Goal: Task Accomplishment & Management: Use online tool/utility

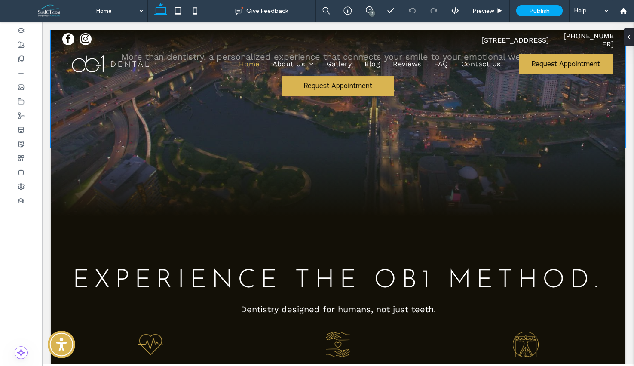
scroll to position [204, 0]
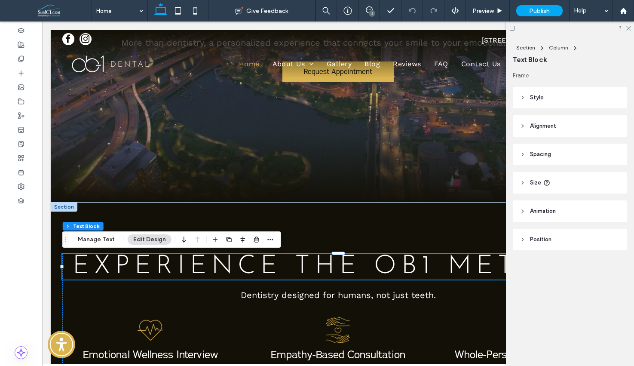
drag, startPoint x: 508, startPoint y: 246, endPoint x: 550, endPoint y: 267, distance: 47.5
click at [550, 267] on div "Frame Style Color Image Background color Border *** Corner radius * px Alignmen…" at bounding box center [573, 177] width 120 height 213
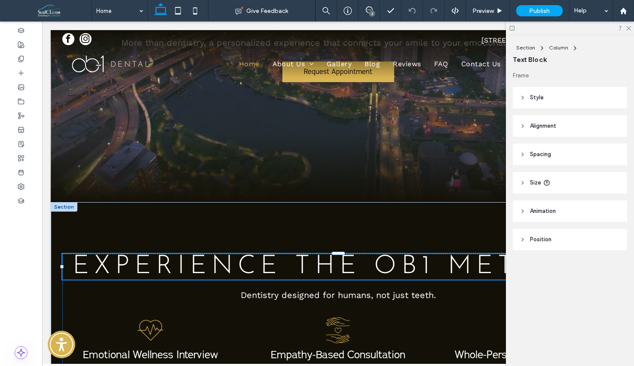
click at [474, 267] on span "EXPERIENCE the OB1 Method." at bounding box center [338, 267] width 531 height 26
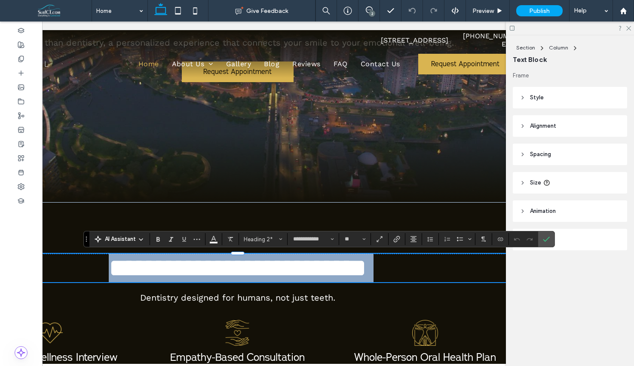
scroll to position [0, 128]
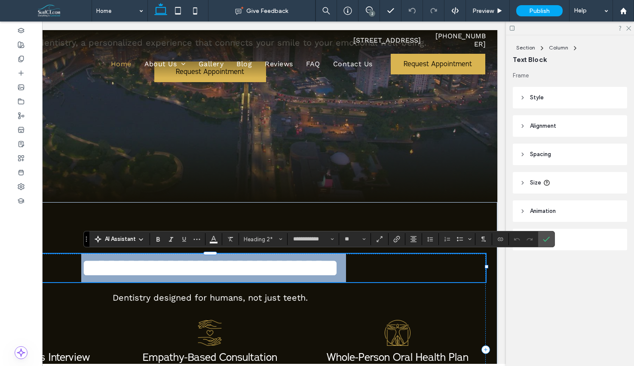
click at [339, 267] on span "**********" at bounding box center [210, 268] width 258 height 26
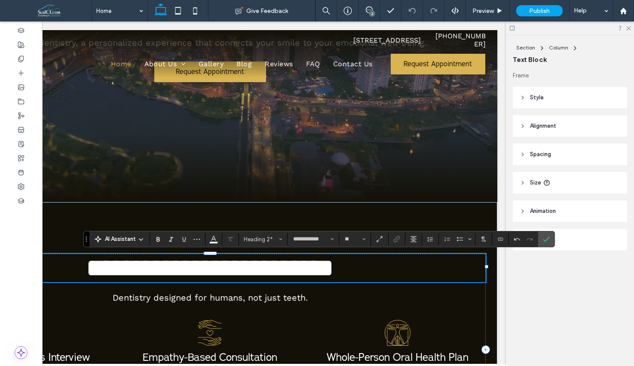
click at [548, 238] on use "Confirm" at bounding box center [546, 239] width 7 height 5
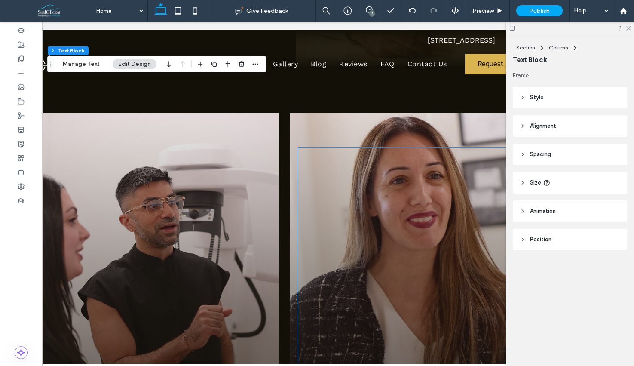
scroll to position [0, 0]
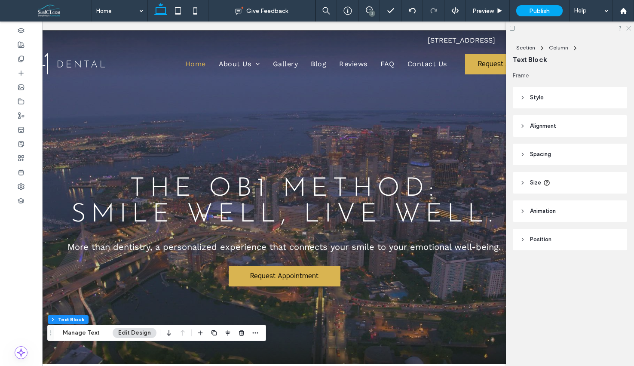
click at [628, 30] on use at bounding box center [629, 28] width 5 height 5
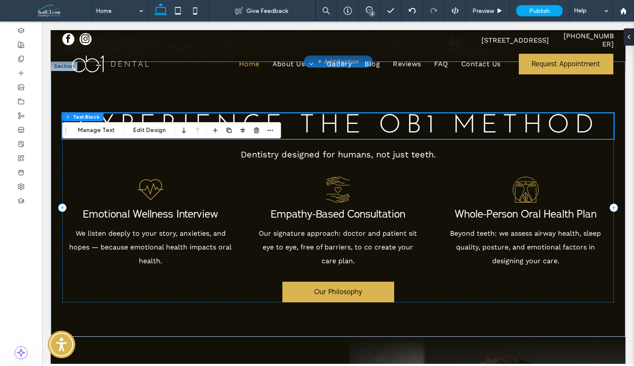
scroll to position [346, 0]
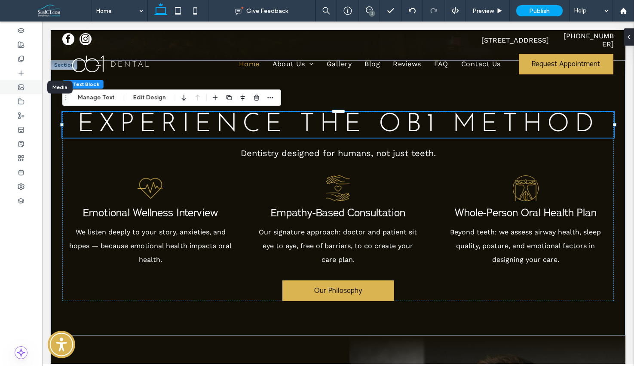
click at [31, 92] on div at bounding box center [21, 87] width 42 height 14
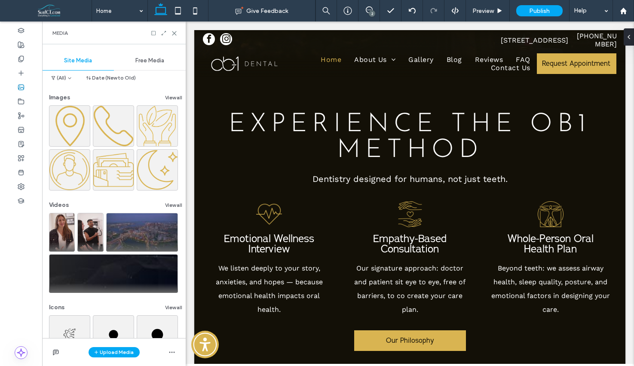
scroll to position [49, 0]
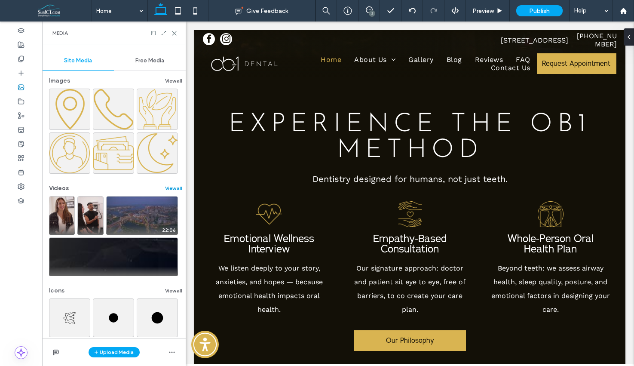
click at [170, 191] on button "View all" at bounding box center [173, 188] width 17 height 10
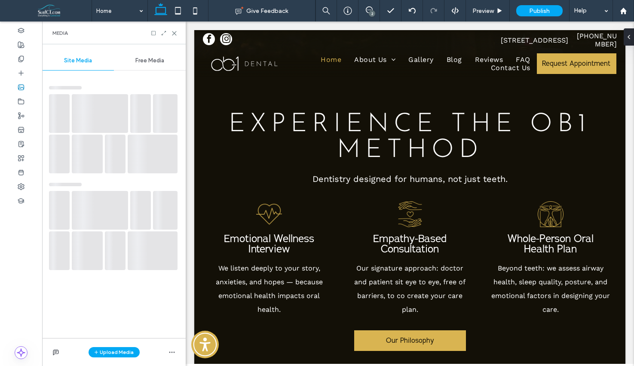
scroll to position [0, 0]
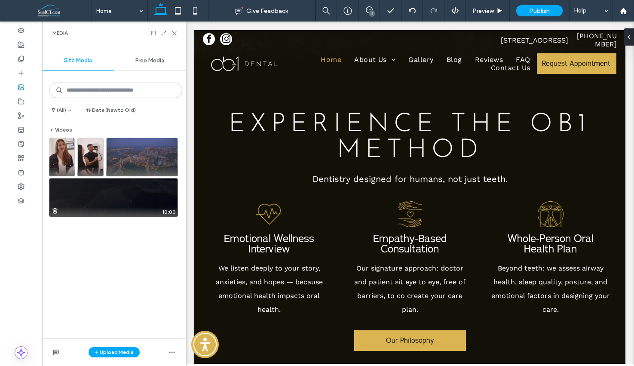
click at [147, 206] on video at bounding box center [113, 197] width 129 height 39
click at [80, 206] on video at bounding box center [113, 197] width 129 height 39
click at [175, 31] on icon at bounding box center [174, 33] width 6 height 6
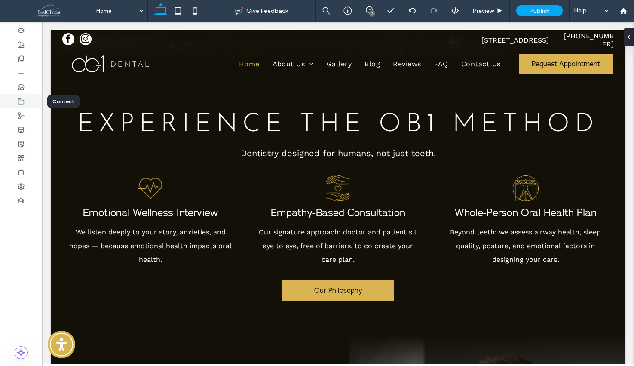
click at [23, 103] on icon at bounding box center [21, 101] width 7 height 7
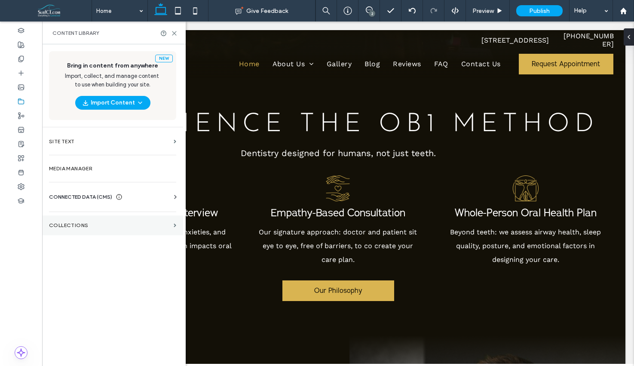
click at [113, 226] on label "Collections" at bounding box center [109, 225] width 121 height 6
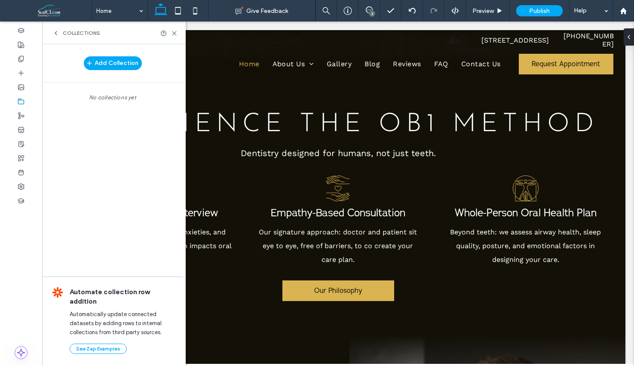
click at [56, 31] on use at bounding box center [56, 32] width 2 height 3
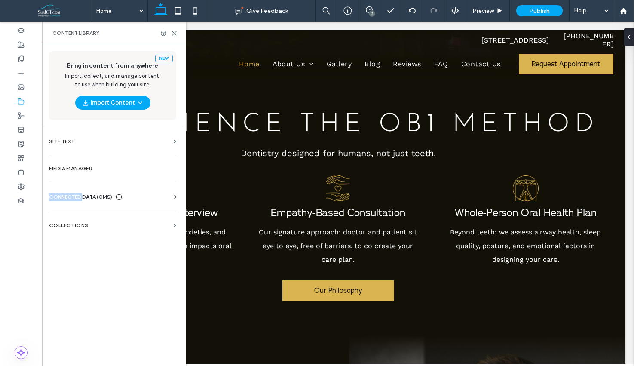
click at [84, 193] on span "CONNECTED DATA (CMS)" at bounding box center [80, 197] width 63 height 9
click at [98, 192] on div "CONNECTED DATA (CMS) Business Info Business Text Business Images Find and Repla…" at bounding box center [112, 237] width 141 height 102
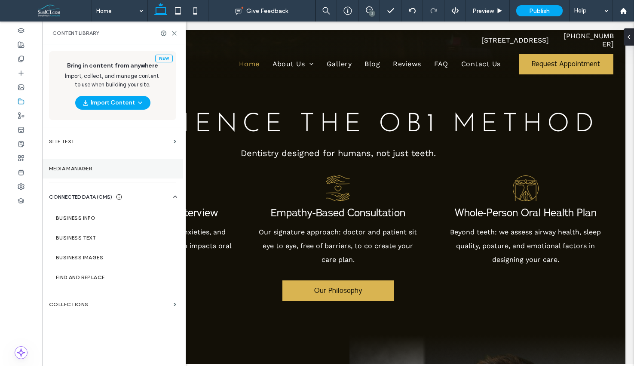
click at [99, 170] on label "Media Manager" at bounding box center [112, 169] width 127 height 6
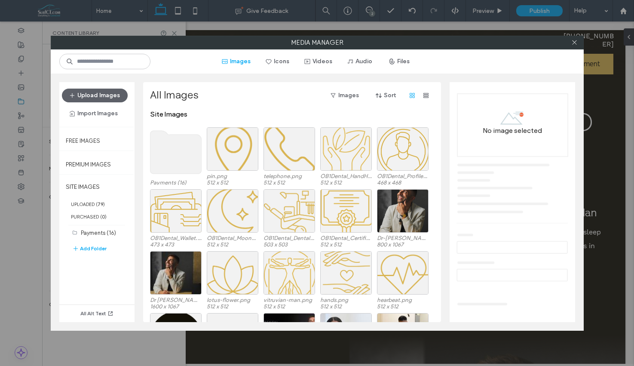
scroll to position [16, 0]
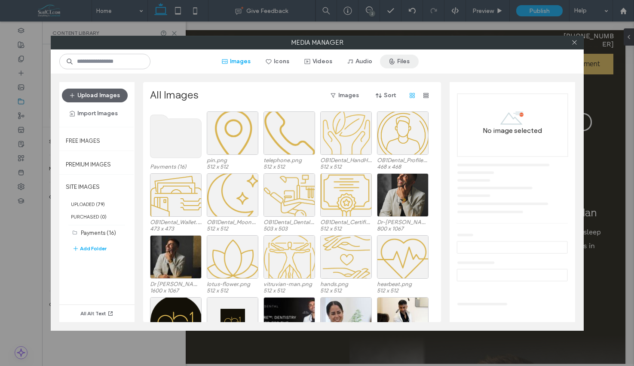
drag, startPoint x: 320, startPoint y: 62, endPoint x: 387, endPoint y: 66, distance: 67.2
click at [320, 62] on button "Videos" at bounding box center [318, 62] width 43 height 14
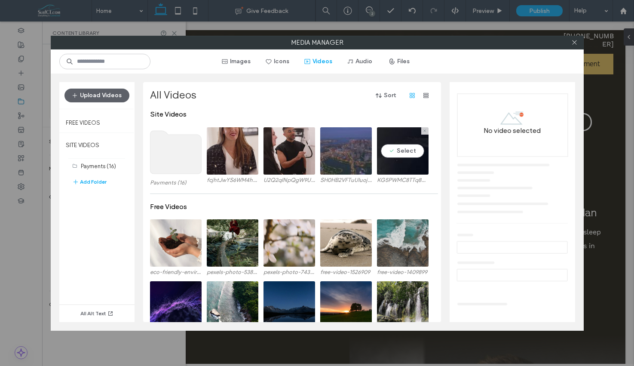
click at [383, 165] on video at bounding box center [403, 150] width 52 height 47
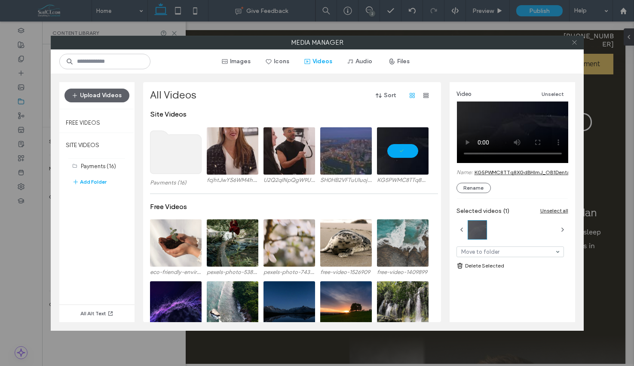
click at [576, 44] on icon at bounding box center [575, 42] width 6 height 6
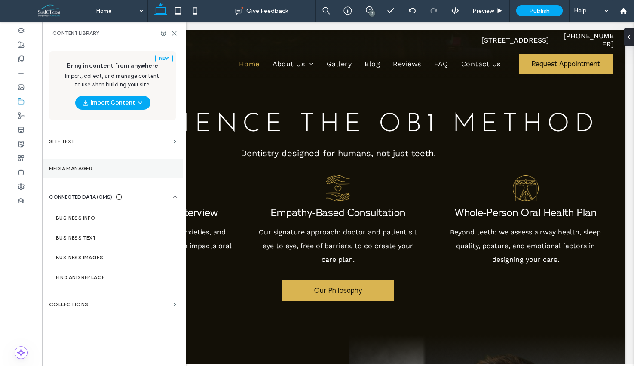
click at [89, 169] on label "Media Manager" at bounding box center [112, 169] width 127 height 6
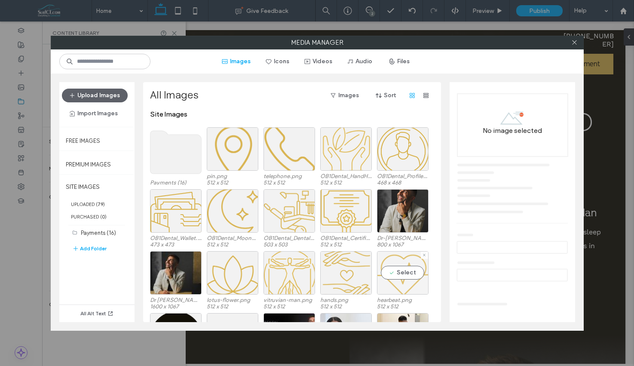
click at [398, 277] on div "Select" at bounding box center [403, 272] width 52 height 43
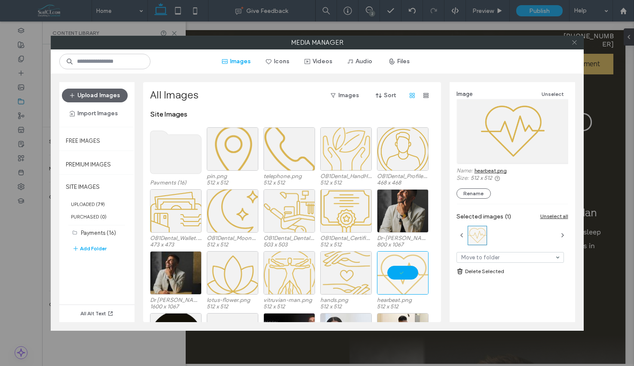
click at [573, 44] on icon at bounding box center [575, 42] width 6 height 6
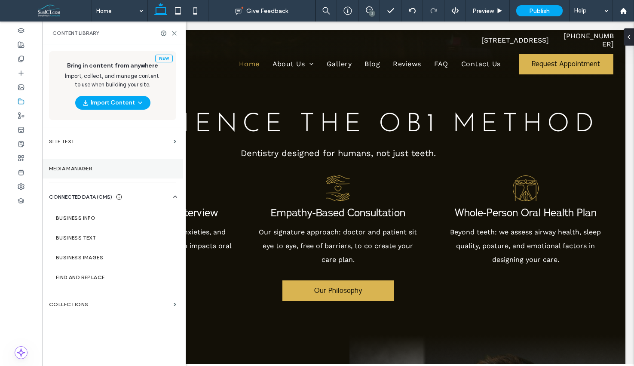
click at [91, 177] on section "Media Manager" at bounding box center [112, 169] width 141 height 20
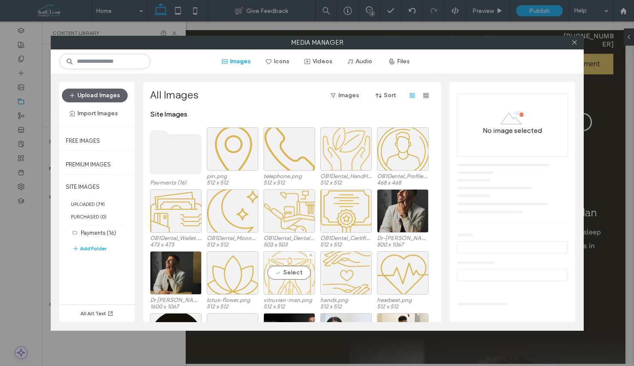
click at [293, 276] on div "Select" at bounding box center [290, 272] width 52 height 43
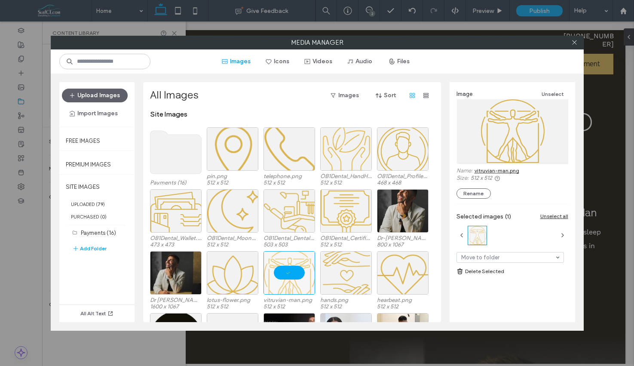
click at [511, 169] on link "vitruvian-man.png" at bounding box center [497, 170] width 45 height 6
click at [289, 265] on div at bounding box center [290, 272] width 52 height 43
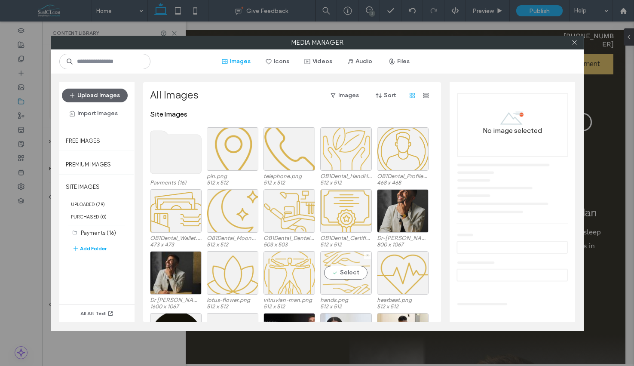
click at [346, 280] on div "Select" at bounding box center [346, 272] width 52 height 43
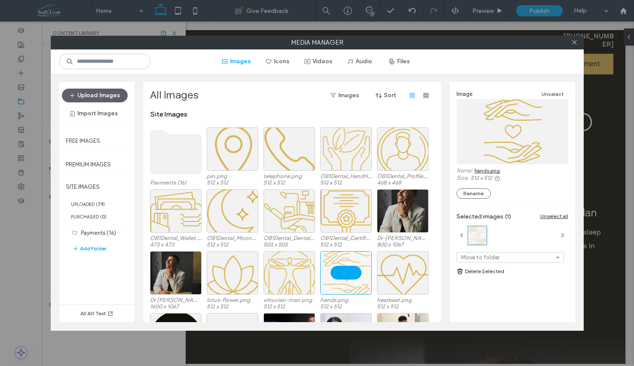
click at [493, 167] on link "hands.png" at bounding box center [487, 170] width 25 height 6
click at [358, 271] on div at bounding box center [346, 272] width 52 height 43
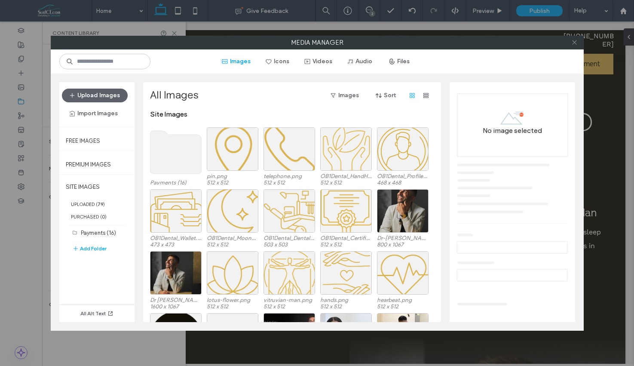
click at [577, 46] on span at bounding box center [575, 42] width 6 height 13
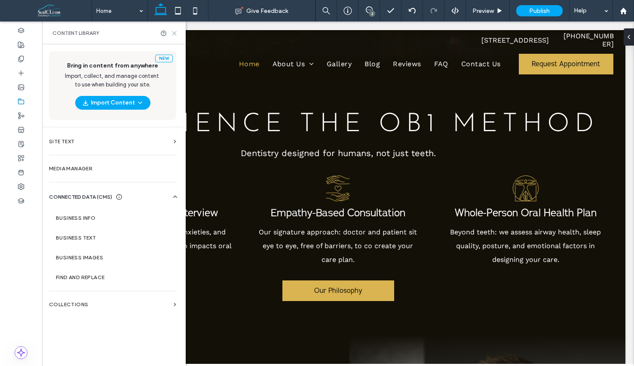
click at [174, 34] on icon at bounding box center [174, 33] width 6 height 6
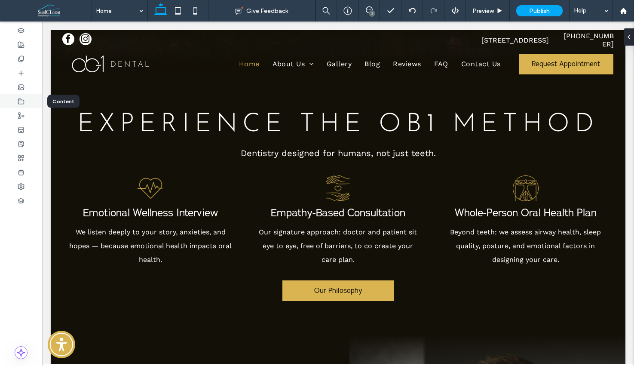
click at [33, 102] on div at bounding box center [21, 101] width 42 height 14
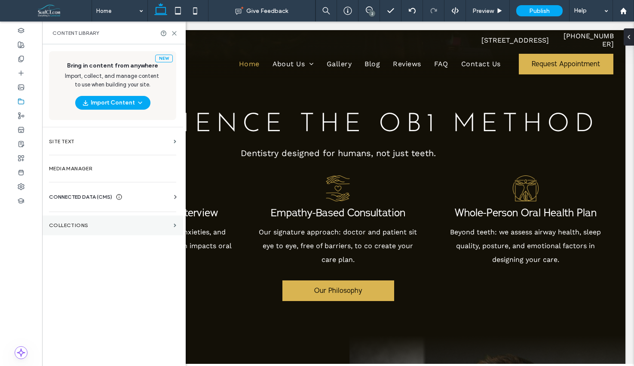
click at [112, 225] on label "Collections" at bounding box center [109, 225] width 121 height 6
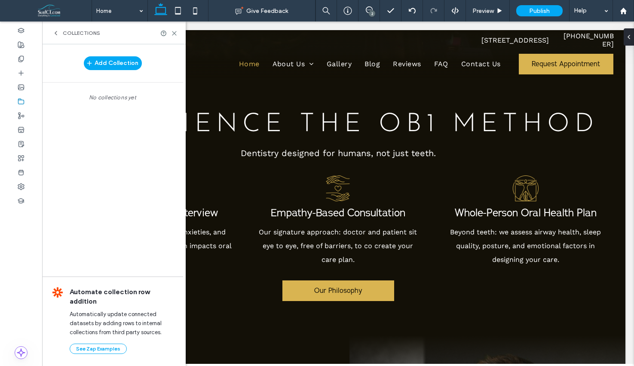
drag, startPoint x: 58, startPoint y: 35, endPoint x: 77, endPoint y: 44, distance: 21.9
click at [58, 35] on icon at bounding box center [55, 33] width 7 height 7
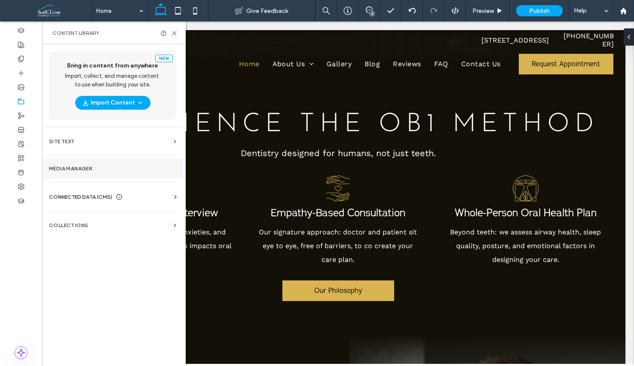
click at [131, 174] on section "Media Manager" at bounding box center [112, 169] width 141 height 20
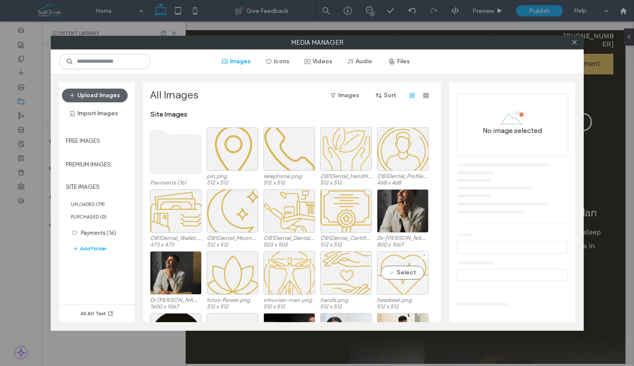
click at [415, 280] on div "Select" at bounding box center [403, 272] width 52 height 43
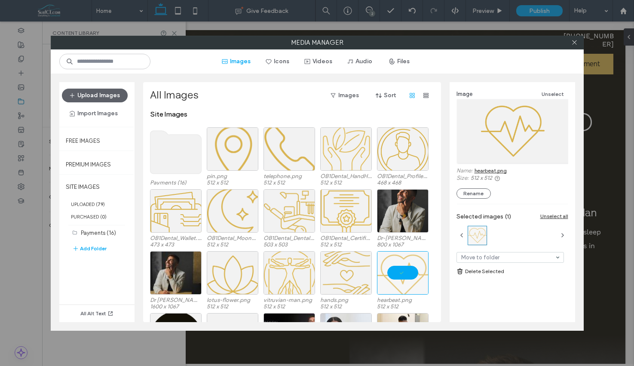
click at [483, 171] on link "hearbeat.png" at bounding box center [491, 170] width 32 height 6
click at [574, 45] on icon at bounding box center [575, 42] width 6 height 6
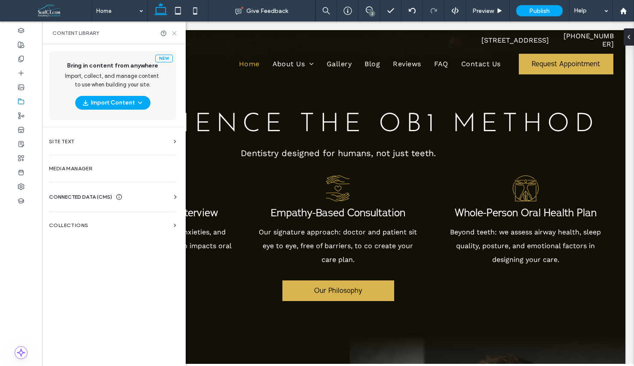
drag, startPoint x: 173, startPoint y: 30, endPoint x: 131, endPoint y: 9, distance: 47.3
click at [173, 30] on icon at bounding box center [174, 33] width 6 height 6
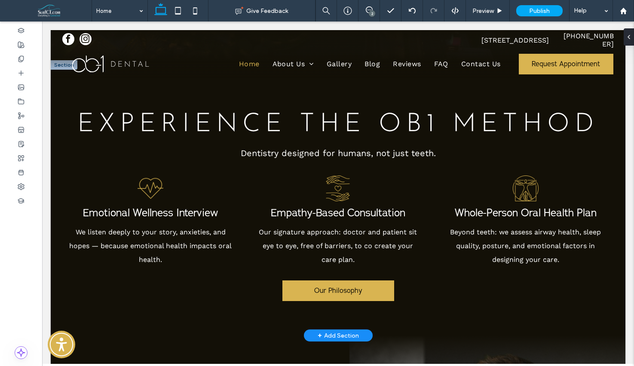
click at [187, 213] on span "Emotional Wellness Interview" at bounding box center [151, 213] width 136 height 10
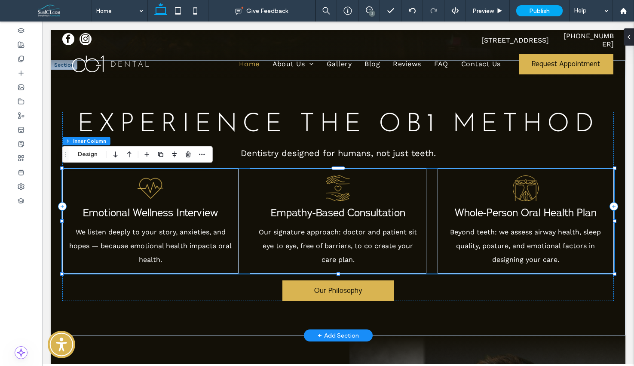
click at [187, 213] on span "Emotional Wellness Interview" at bounding box center [151, 213] width 136 height 10
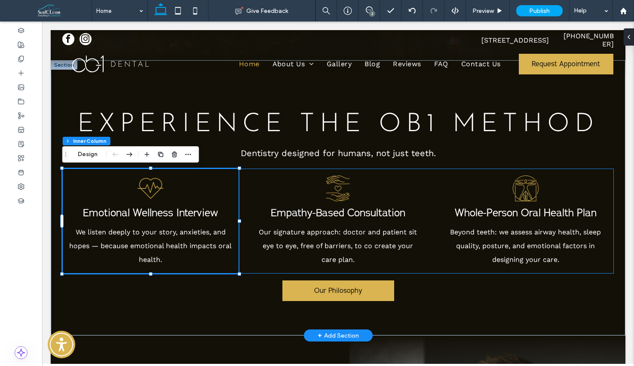
click at [187, 213] on span "Emotional Wellness Interview" at bounding box center [151, 213] width 136 height 10
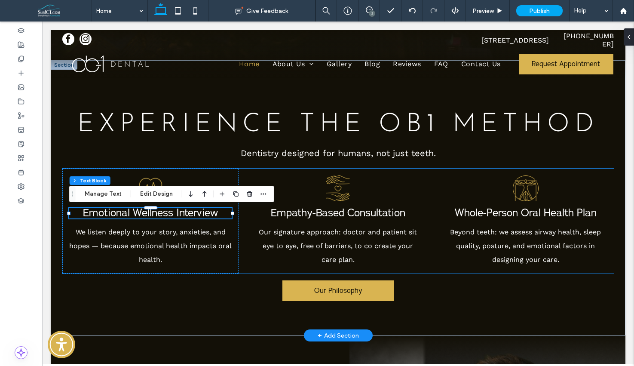
click at [187, 213] on span "Emotional Wellness Interview" at bounding box center [151, 213] width 136 height 10
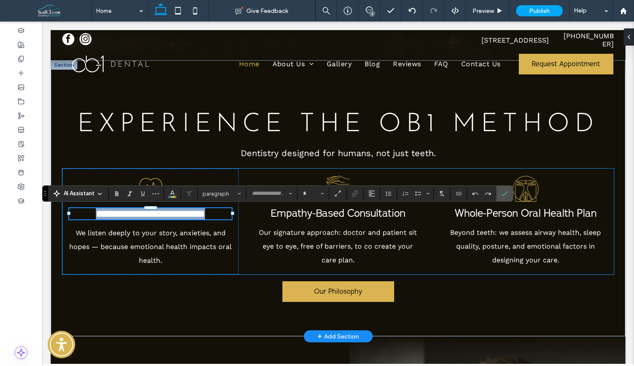
type input "**********"
type input "**"
click at [187, 213] on span "**********" at bounding box center [150, 214] width 109 height 10
copy span "**********"
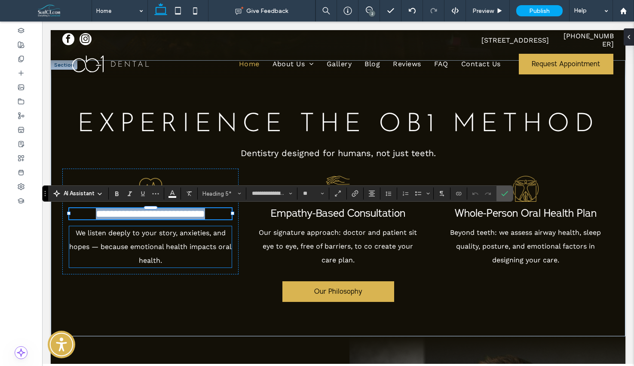
click at [168, 251] on p "We listen deeply to your story, anxieties, and hopes — because emotional health…" at bounding box center [150, 246] width 163 height 41
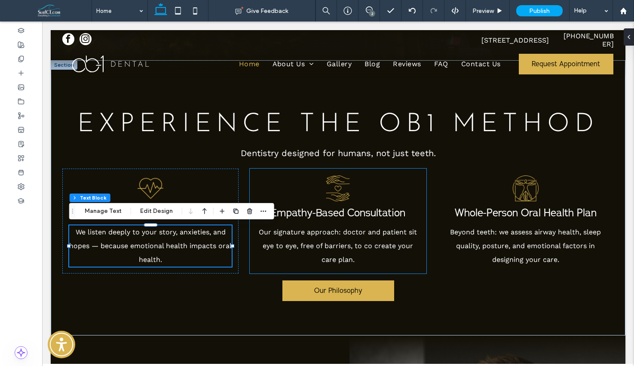
click at [349, 216] on span "Empathy-Based Consultation" at bounding box center [338, 213] width 135 height 10
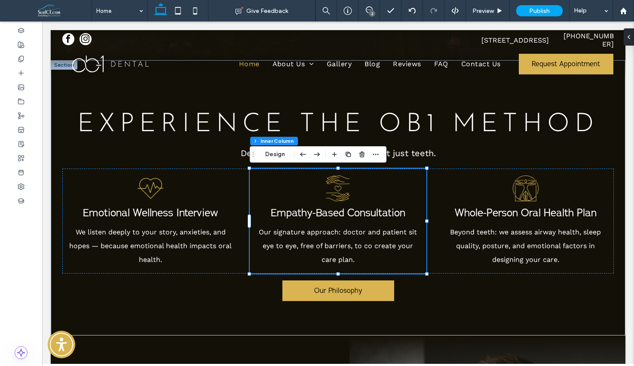
click at [349, 216] on span "Empathy-Based Consultation" at bounding box center [338, 213] width 135 height 10
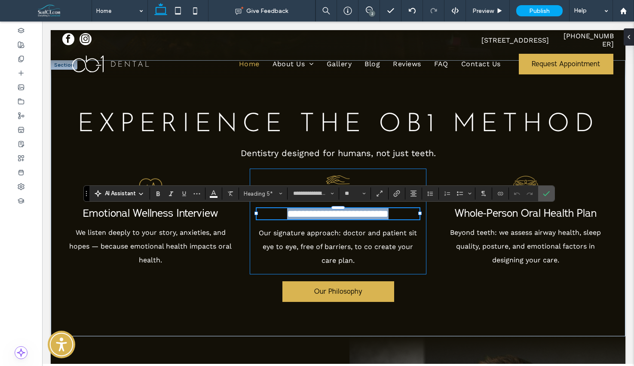
copy span "**********"
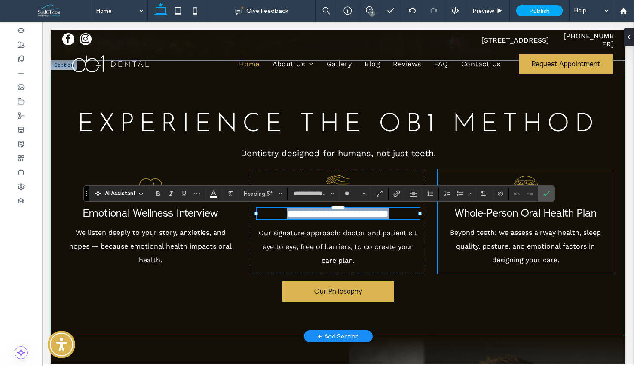
click at [529, 209] on span "Whole-Person Oral Health Plan" at bounding box center [526, 214] width 142 height 10
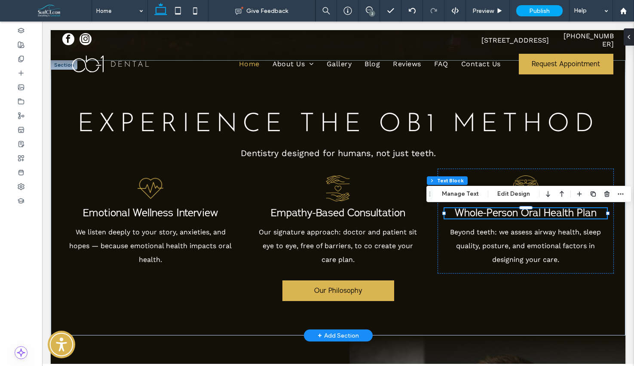
click at [530, 214] on span "Whole-Person Oral Health Plan" at bounding box center [526, 213] width 142 height 10
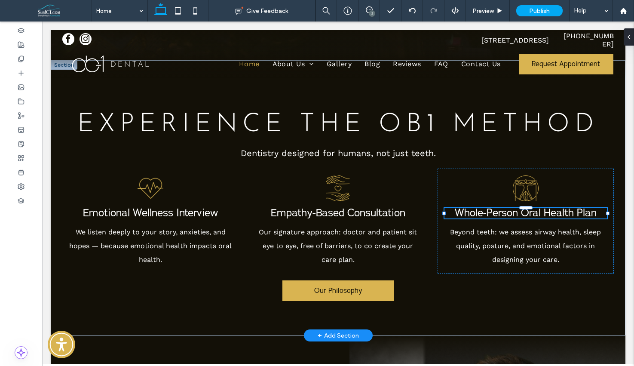
type input "**********"
type input "**"
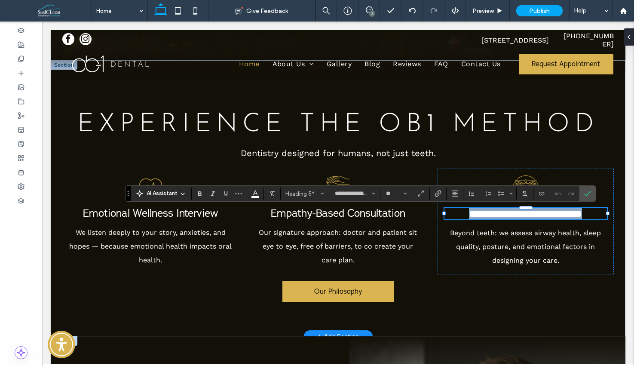
copy span "**********"
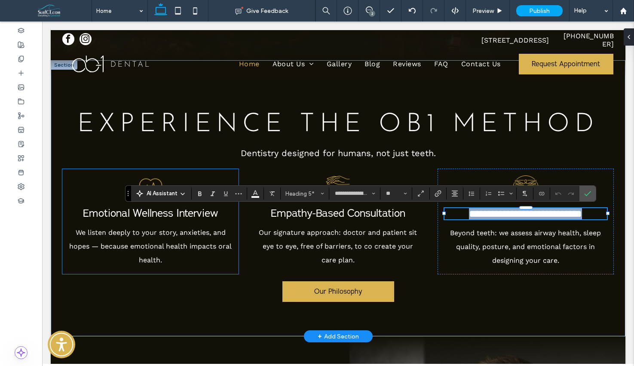
click at [176, 251] on p "We listen deeply to your story, anxieties, and hopes — because emotional health…" at bounding box center [150, 246] width 163 height 41
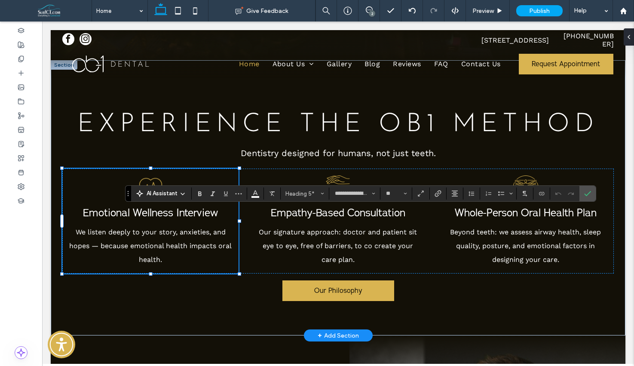
click at [176, 251] on p "We listen deeply to your story, anxieties, and hopes — because emotional health…" at bounding box center [150, 245] width 163 height 41
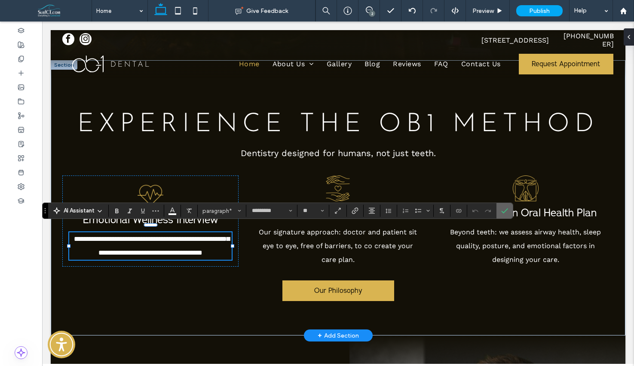
drag, startPoint x: 506, startPoint y: 211, endPoint x: 440, endPoint y: 180, distance: 73.1
click at [506, 211] on icon "Confirm" at bounding box center [505, 210] width 7 height 7
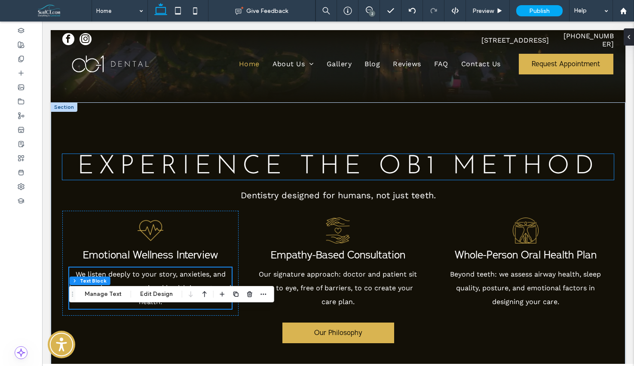
scroll to position [244, 0]
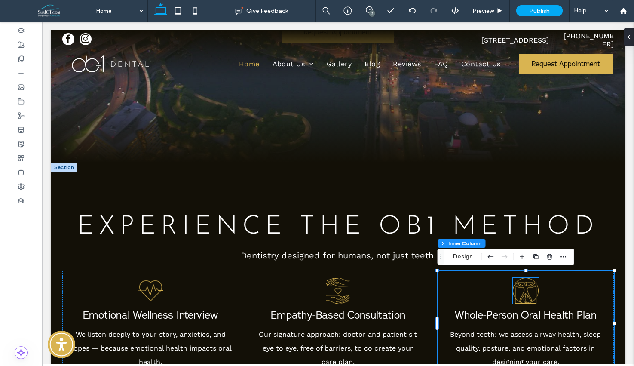
click at [530, 291] on img at bounding box center [526, 291] width 26 height 26
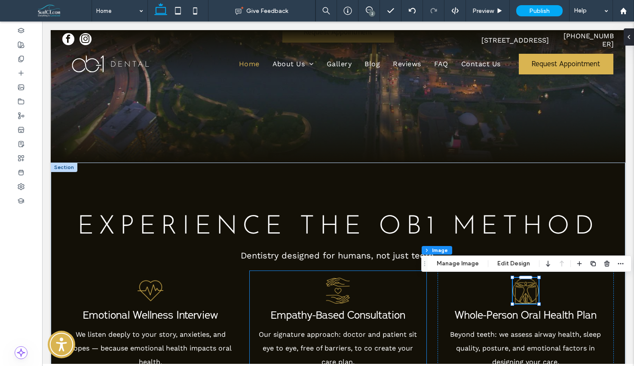
click at [331, 299] on img at bounding box center [338, 291] width 26 height 26
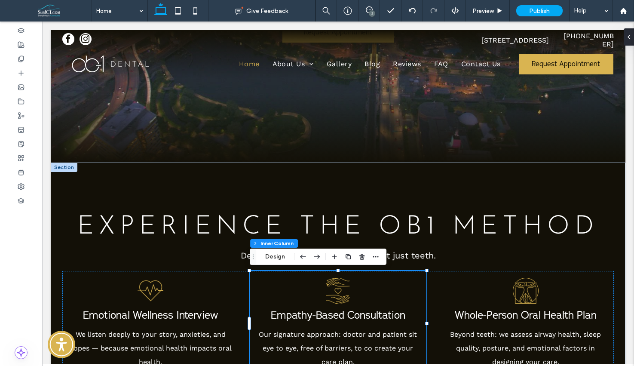
click at [335, 294] on img at bounding box center [338, 291] width 26 height 26
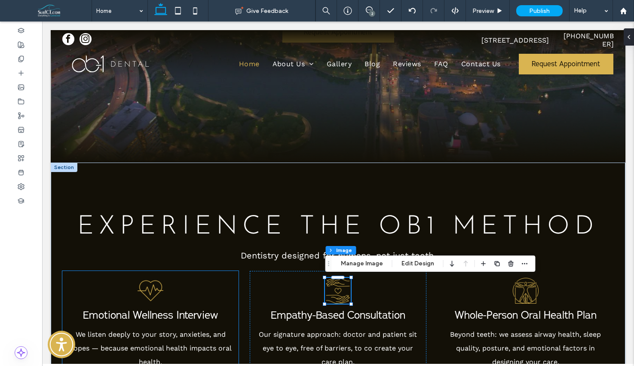
click at [142, 296] on img at bounding box center [151, 291] width 26 height 26
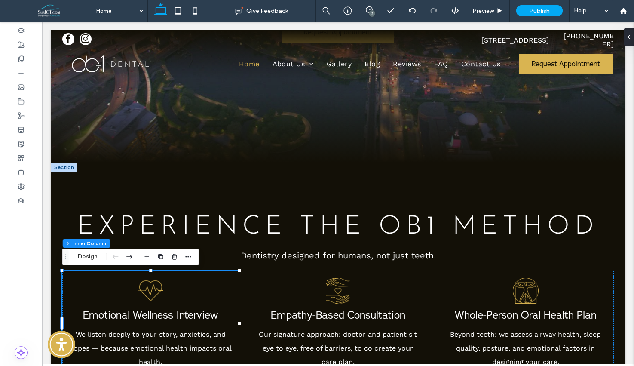
click at [145, 292] on img at bounding box center [151, 291] width 26 height 26
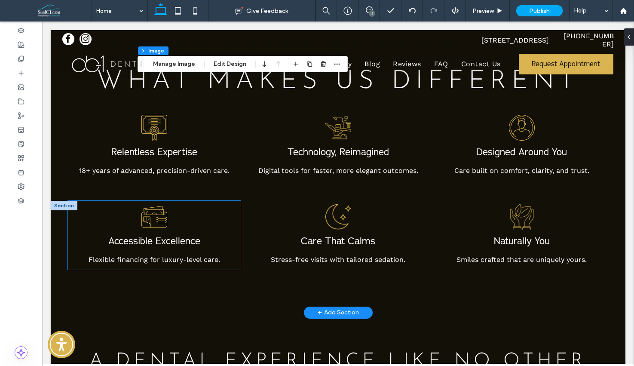
click at [145, 211] on img at bounding box center [155, 217] width 26 height 26
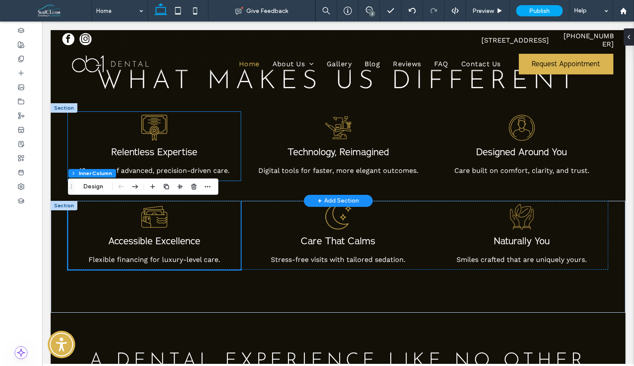
scroll to position [1983, 0]
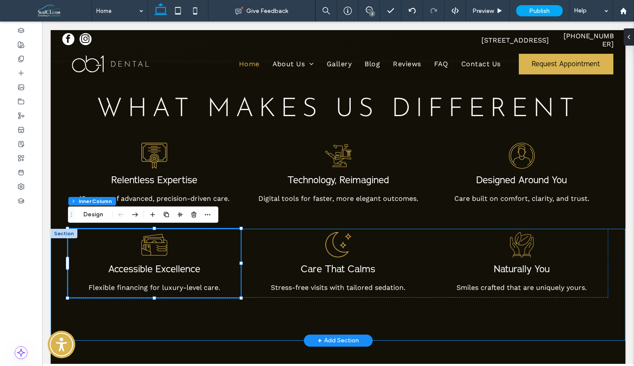
click at [508, 320] on div "Accessible Excellence Flexible financing for luxury-level care. Care That Calms…" at bounding box center [338, 285] width 575 height 112
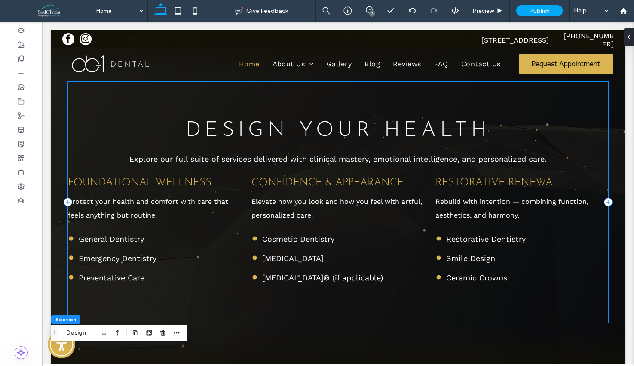
scroll to position [1768, 0]
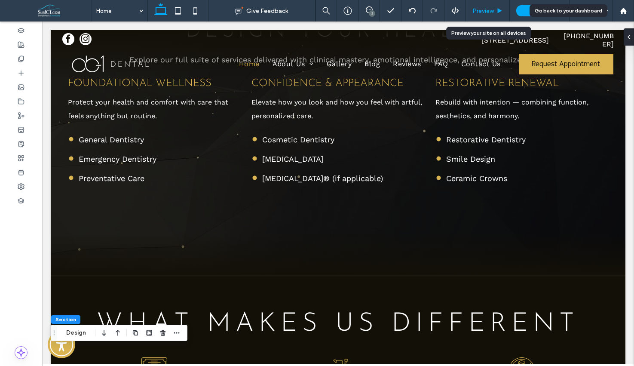
click at [484, 7] on span "Preview" at bounding box center [484, 10] width 22 height 7
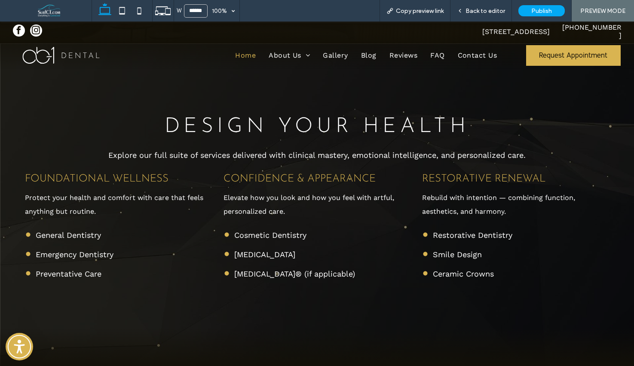
scroll to position [1657, 0]
click at [489, 4] on div "Back to editor" at bounding box center [482, 11] width 62 height 22
click at [487, 5] on div "Back to editor" at bounding box center [482, 11] width 62 height 22
click at [488, 12] on span "Back to editor" at bounding box center [486, 10] width 40 height 7
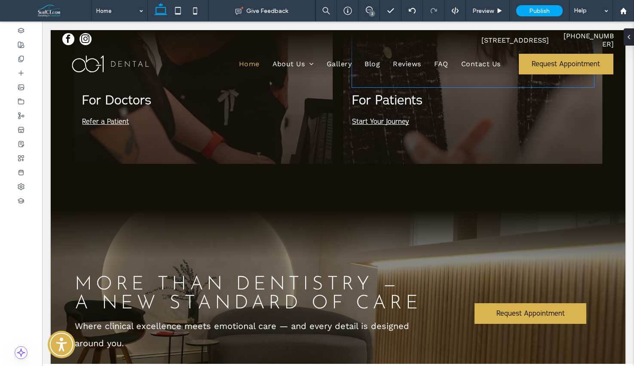
scroll to position [1488, 0]
